Goal: Transaction & Acquisition: Download file/media

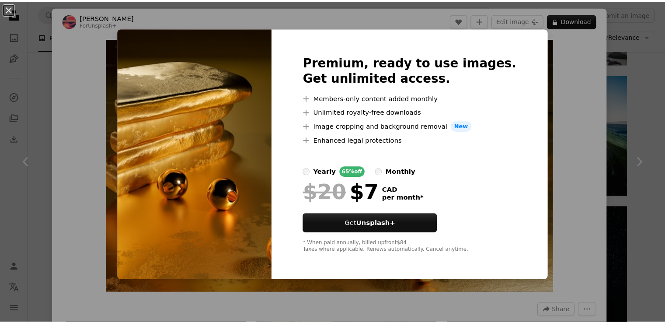
scroll to position [0, 233]
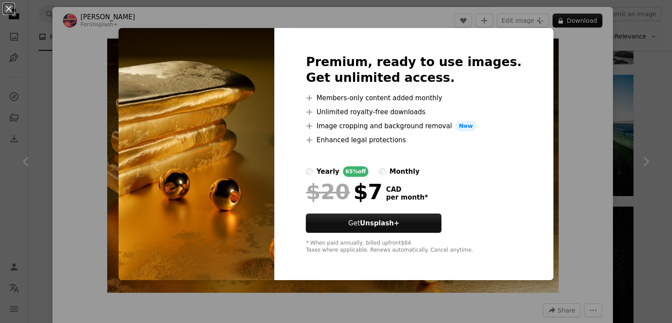
click at [584, 137] on div "An X shape Premium, ready to use images. Get unlimited access. A plus sign Memb…" at bounding box center [336, 161] width 672 height 323
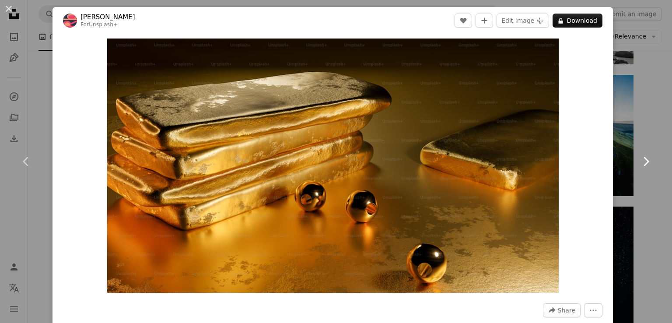
click at [655, 132] on link "Chevron right" at bounding box center [645, 161] width 52 height 84
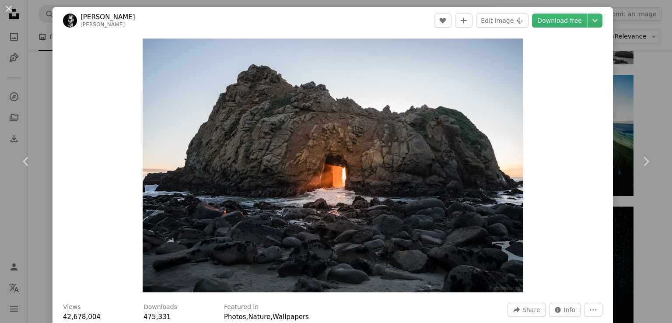
click at [627, 87] on div "An X shape Chevron left Chevron right [PERSON_NAME] A heart A plus sign Edit im…" at bounding box center [336, 161] width 672 height 323
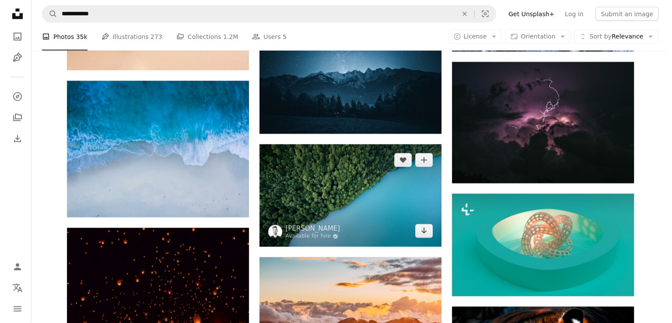
scroll to position [1700, 0]
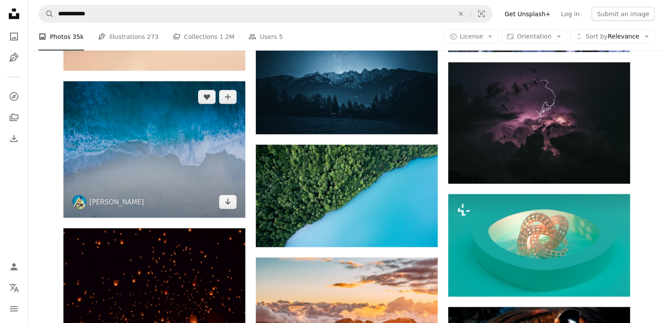
click at [166, 159] on img at bounding box center [154, 149] width 182 height 136
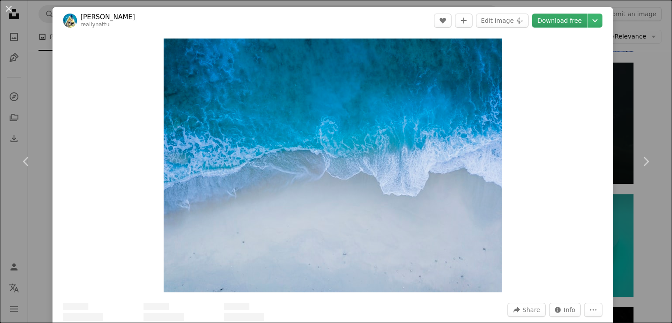
click at [558, 24] on link "Download free" at bounding box center [559, 21] width 55 height 14
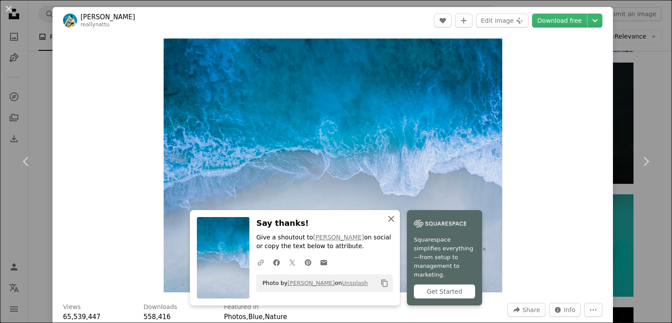
click at [428, 226] on link "Squarespace simplifies everything—from setup to management to marketing. Get St…" at bounding box center [444, 257] width 75 height 95
click at [341, 179] on img "Zoom in on this image" at bounding box center [333, 165] width 338 height 254
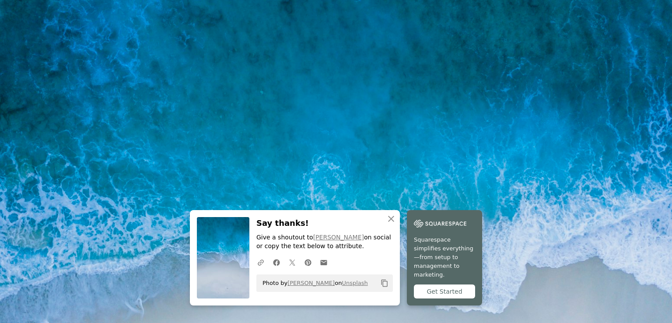
scroll to position [86, 0]
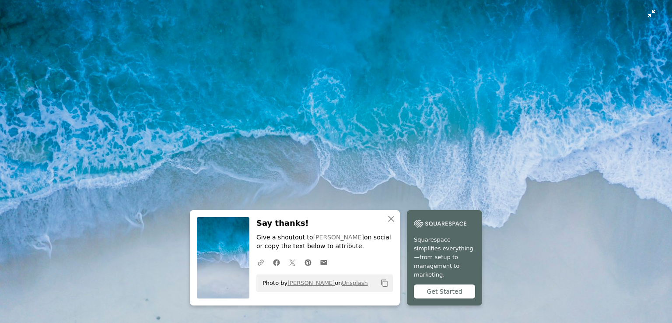
click at [650, 14] on img "Zoom out on this image" at bounding box center [336, 166] width 673 height 504
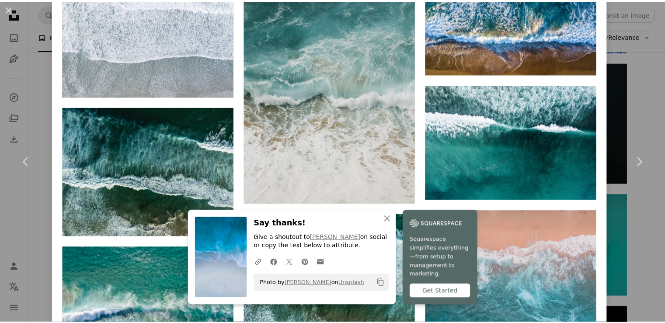
scroll to position [797, 0]
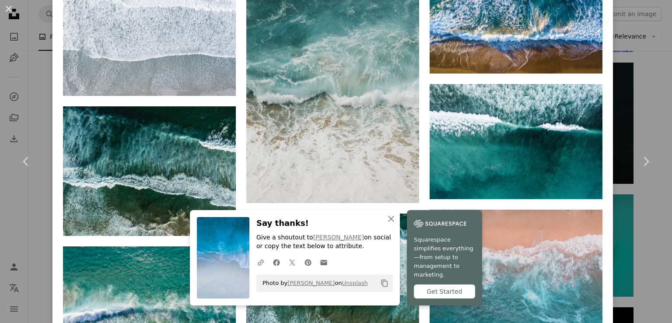
click at [635, 83] on div "An X shape Chevron left Chevron right [PERSON_NAME] reallynattu A heart A plus …" at bounding box center [336, 161] width 672 height 323
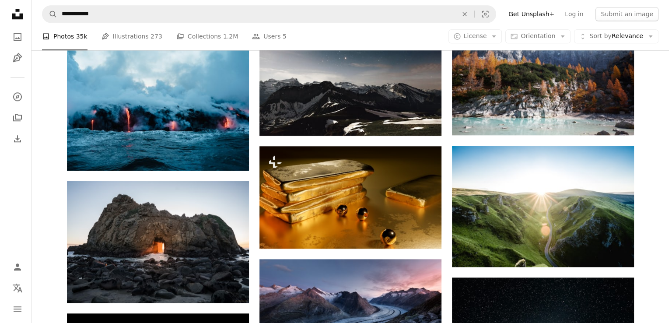
scroll to position [827, 0]
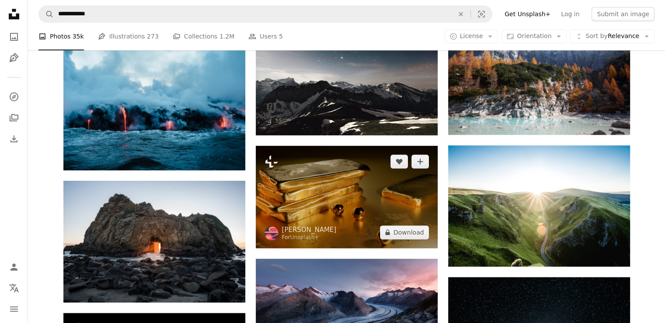
click at [404, 196] on img at bounding box center [347, 197] width 182 height 102
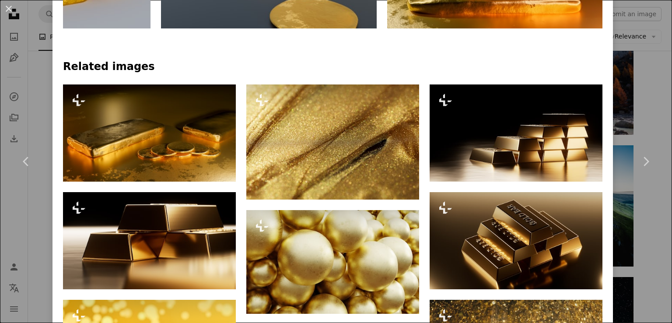
scroll to position [580, 0]
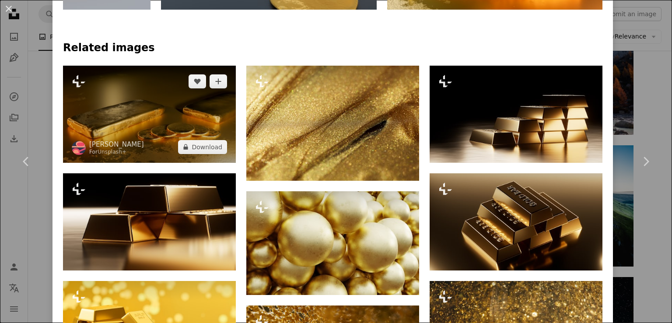
click at [149, 108] on img at bounding box center [149, 114] width 173 height 97
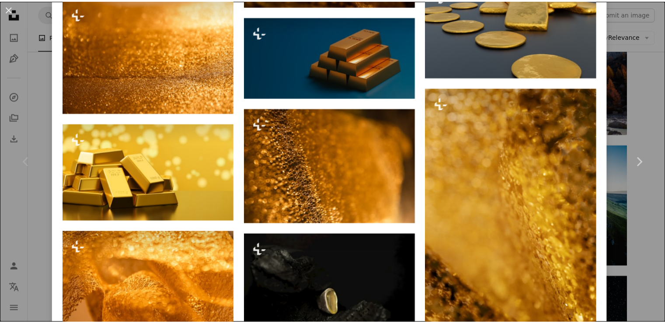
scroll to position [1137, 0]
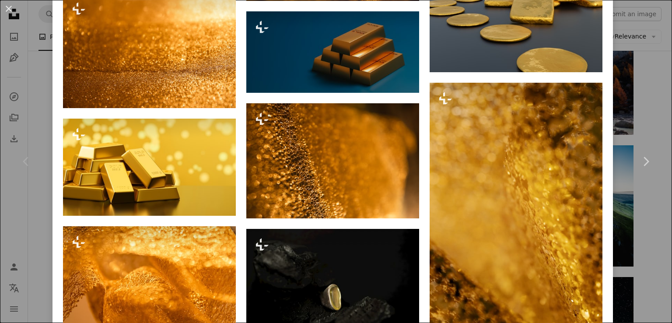
click at [647, 28] on div "An X shape Chevron left Chevron right [PERSON_NAME] For Unsplash+ A heart A plu…" at bounding box center [336, 161] width 672 height 323
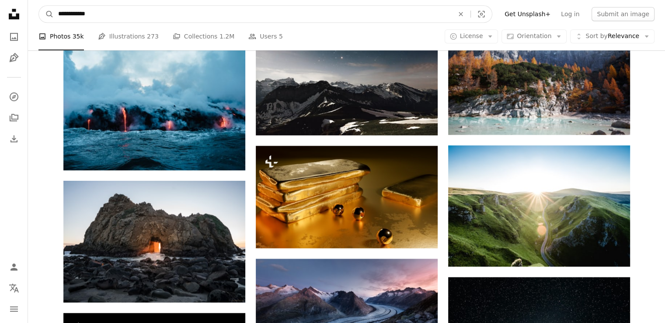
click at [361, 11] on input "**********" at bounding box center [252, 14] width 397 height 17
type input "**********"
click at [39, 6] on button "A magnifying glass" at bounding box center [46, 14] width 15 height 17
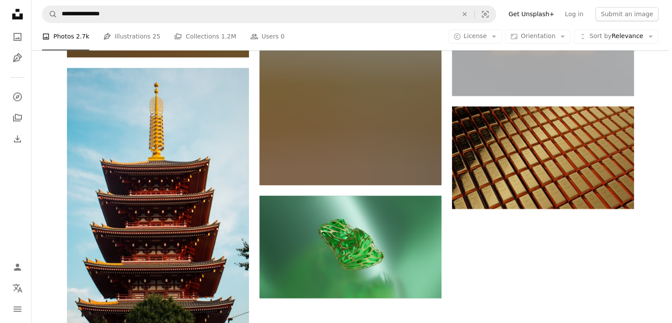
scroll to position [1254, 0]
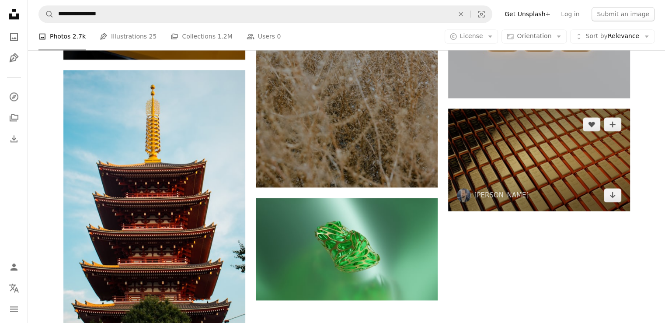
click at [509, 183] on img at bounding box center [539, 159] width 182 height 102
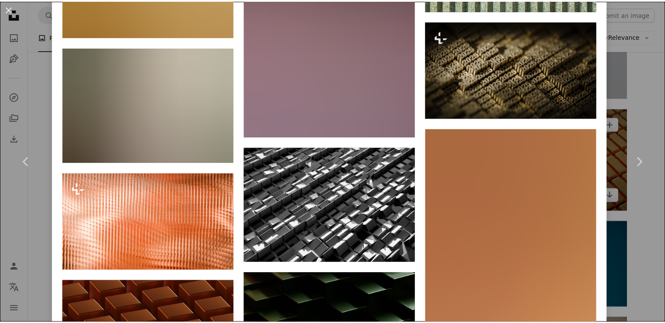
scroll to position [1223, 0]
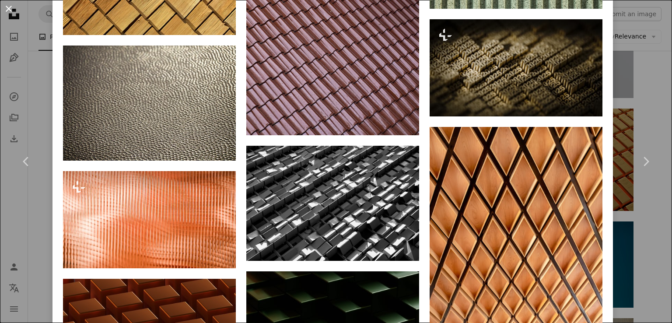
click at [7, 7] on button "An X shape" at bounding box center [8, 8] width 10 height 10
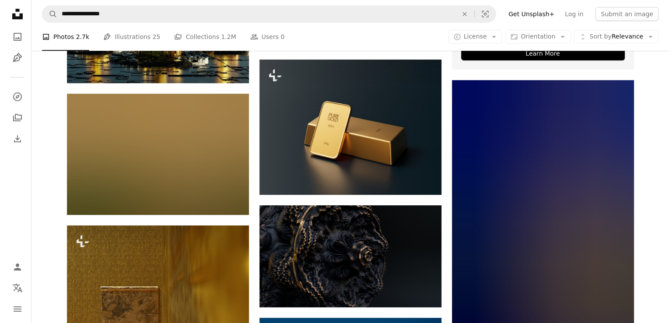
scroll to position [389, 0]
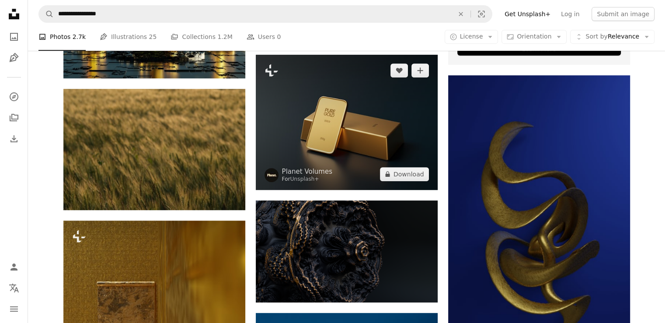
click at [348, 141] on img at bounding box center [347, 122] width 182 height 135
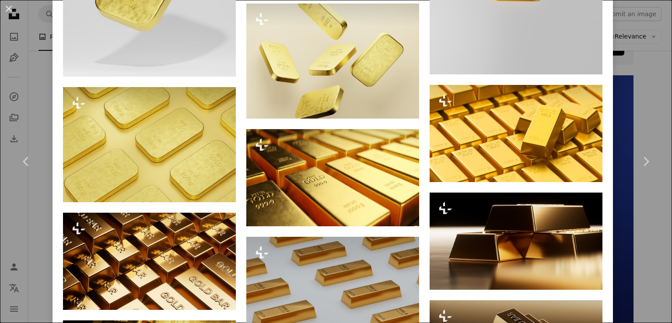
scroll to position [1161, 0]
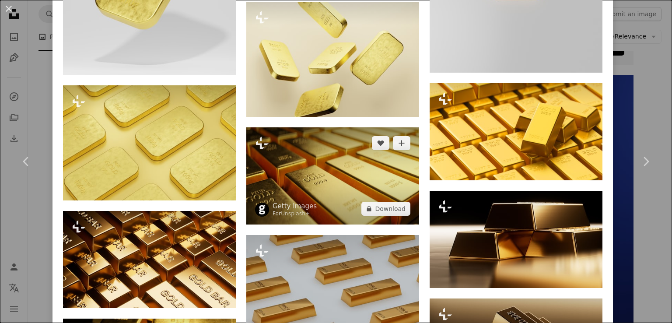
click at [351, 167] on img at bounding box center [332, 175] width 173 height 97
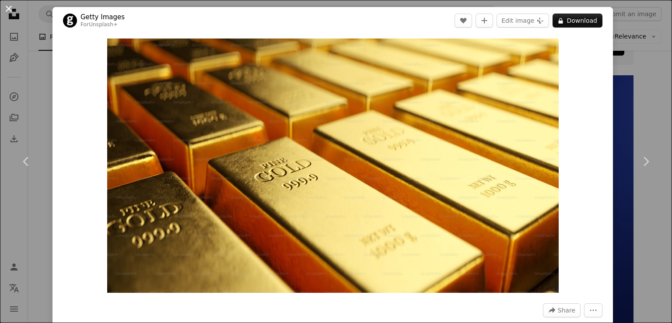
click at [10, 13] on button "An X shape" at bounding box center [8, 8] width 10 height 10
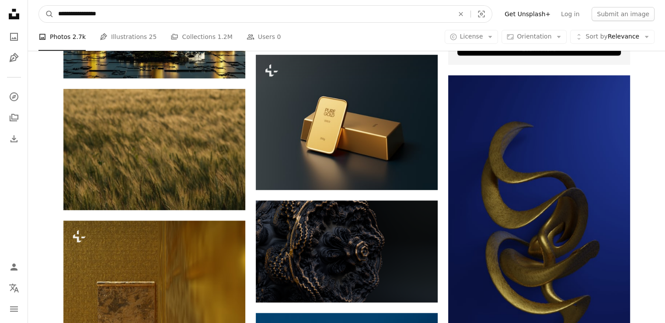
click at [201, 10] on input "**********" at bounding box center [252, 14] width 397 height 17
type input "**********"
click at [39, 6] on button "A magnifying glass" at bounding box center [46, 14] width 15 height 17
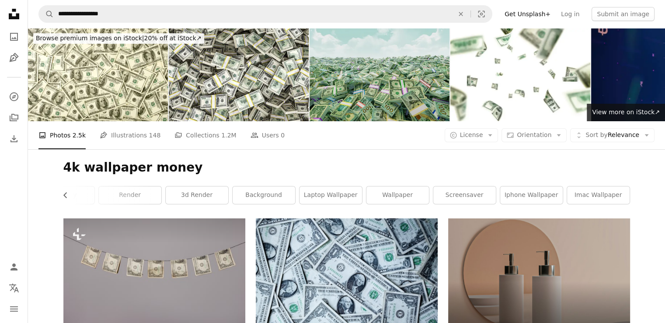
click at [337, 83] on img at bounding box center [380, 74] width 140 height 93
